Goal: Task Accomplishment & Management: Use online tool/utility

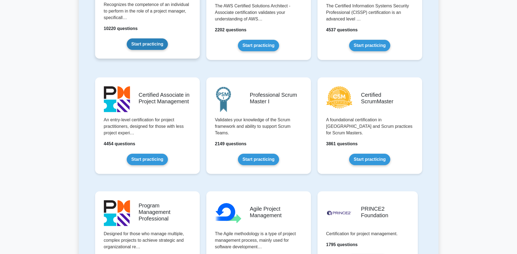
scroll to position [245, 0]
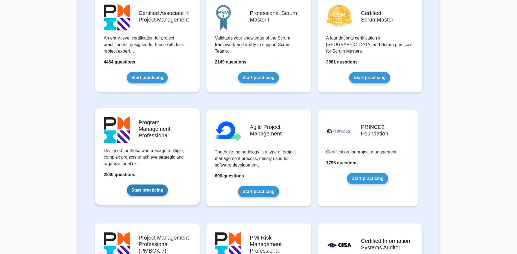
click at [150, 185] on link "Start practicing" at bounding box center [147, 190] width 41 height 11
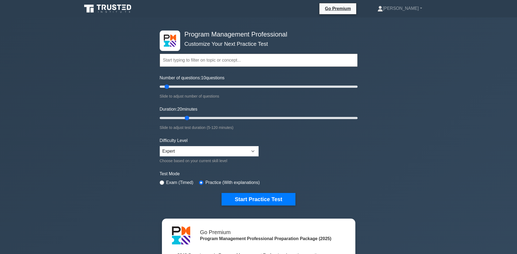
drag, startPoint x: 170, startPoint y: 116, endPoint x: 185, endPoint y: 114, distance: 15.4
type input "20"
click at [185, 115] on input "Duration: 20 minutes" at bounding box center [259, 118] width 198 height 7
